Goal: Task Accomplishment & Management: Manage account settings

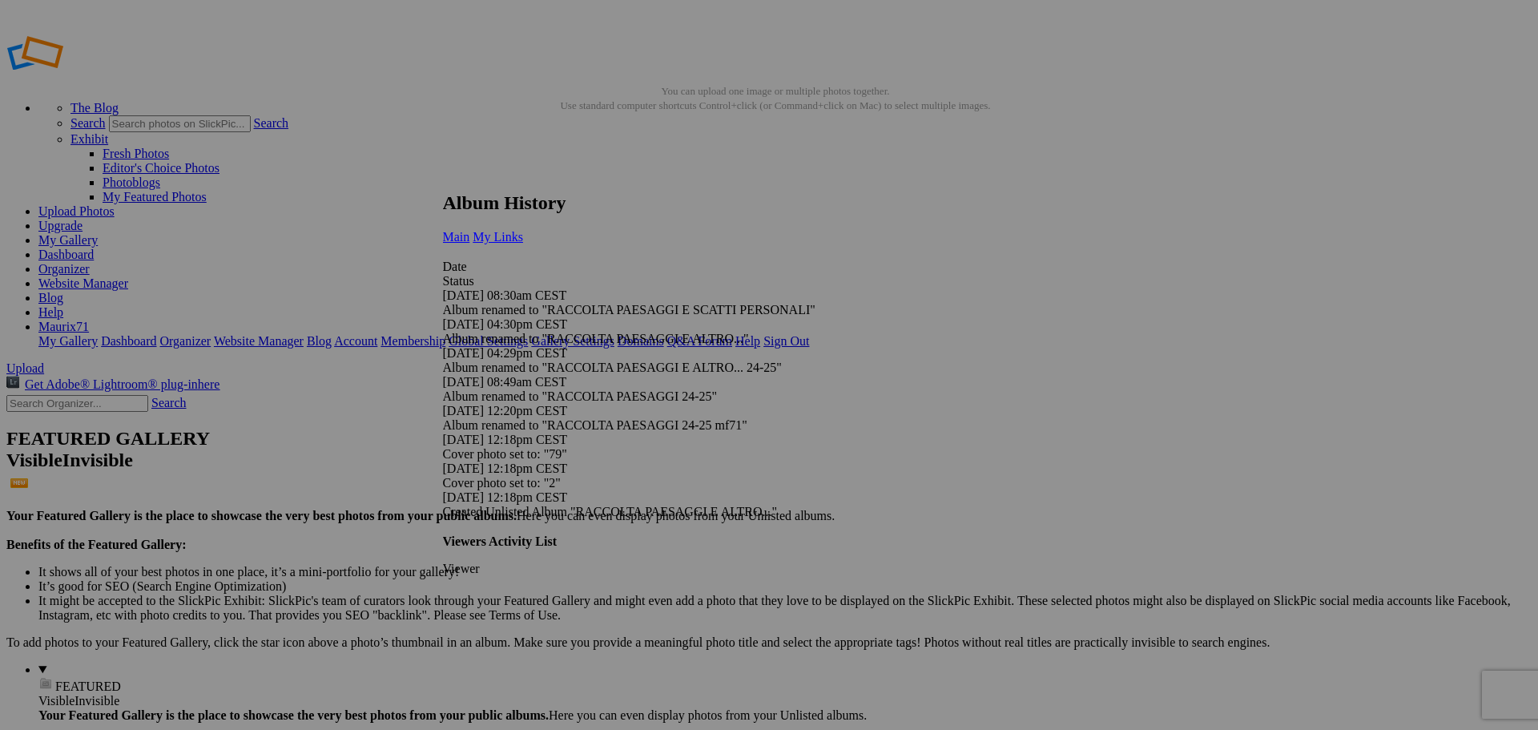
click at [523, 230] on span "My Links" at bounding box center [498, 237] width 50 height 14
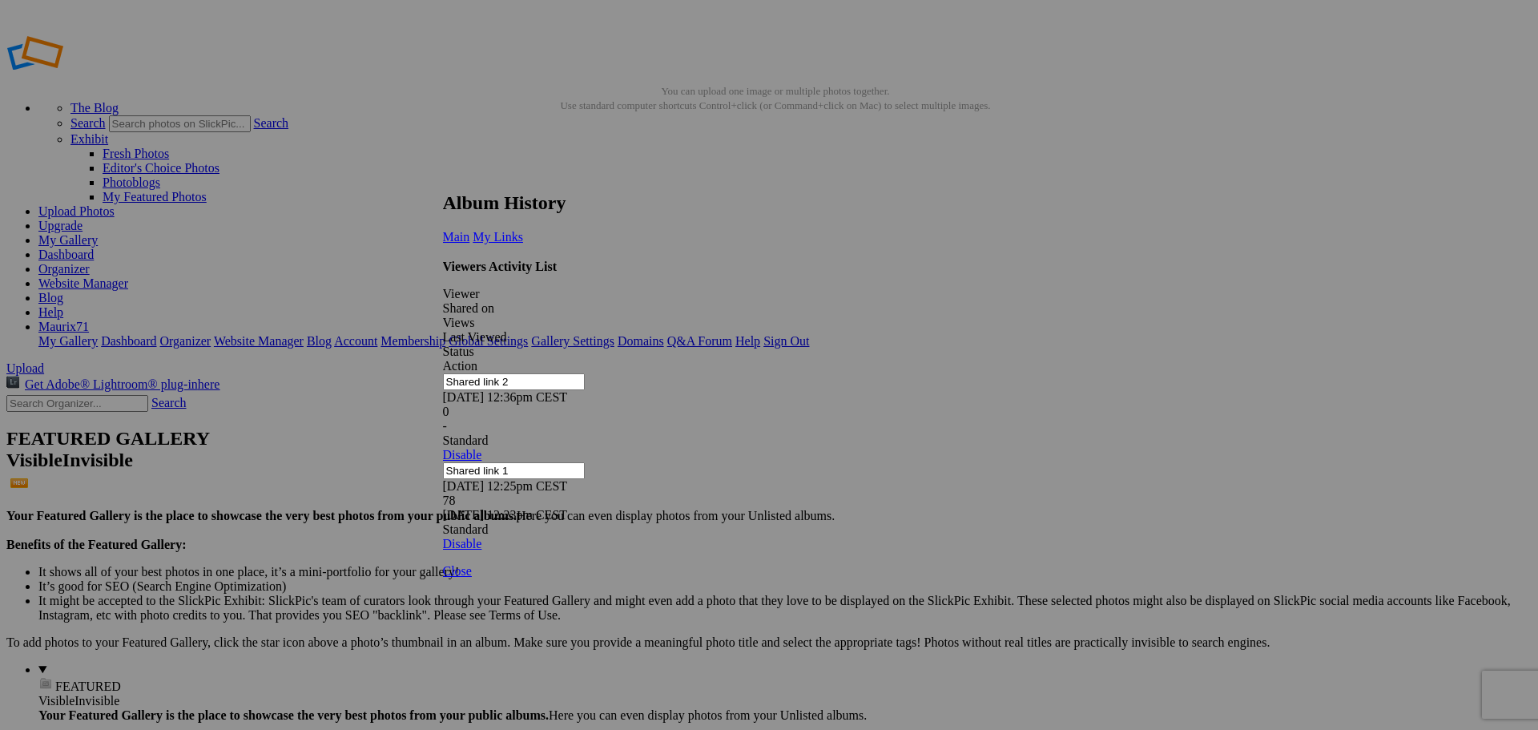
drag, startPoint x: 1083, startPoint y: 176, endPoint x: 862, endPoint y: 98, distance: 234.6
click at [443, 177] on link at bounding box center [443, 177] width 0 height 0
